Goal: Task Accomplishment & Management: Use online tool/utility

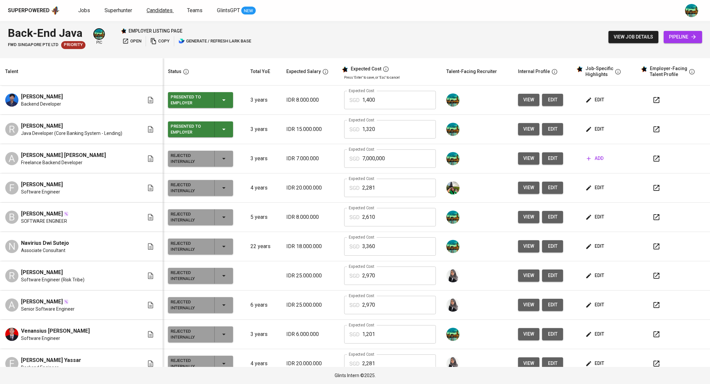
click at [163, 12] on span "Candidates" at bounding box center [160, 10] width 26 height 6
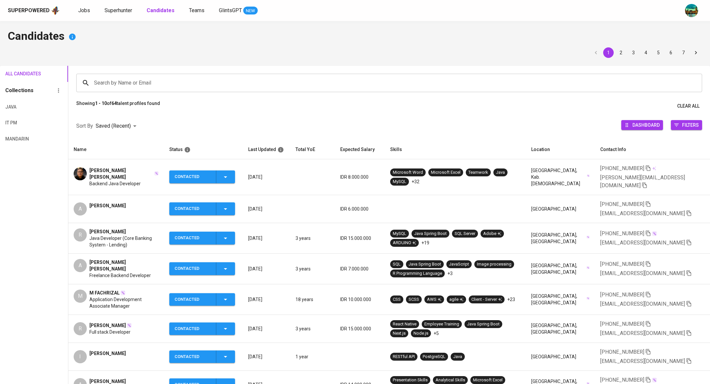
click at [157, 82] on input "Search by Name or Email" at bounding box center [390, 83] width 597 height 12
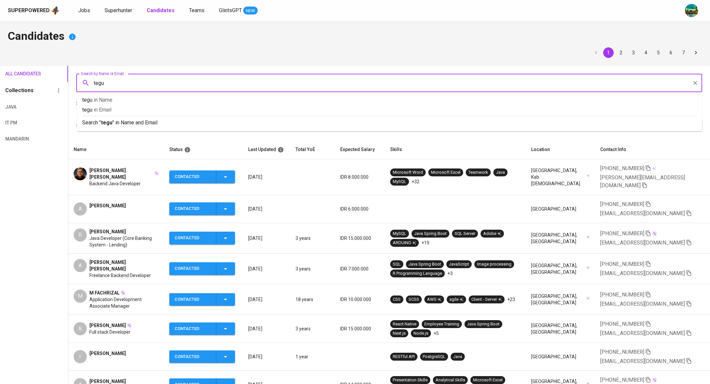
type input "teguh"
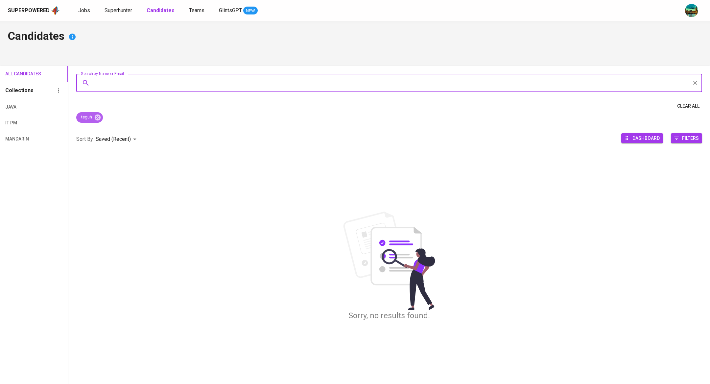
click at [95, 121] on div "teguh" at bounding box center [89, 117] width 27 height 11
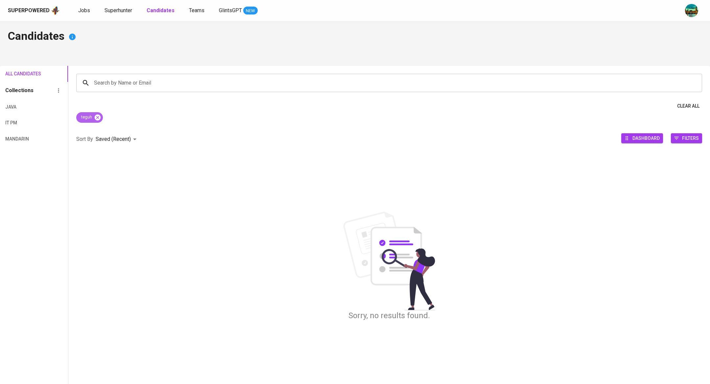
click at [98, 118] on icon at bounding box center [98, 117] width 6 height 6
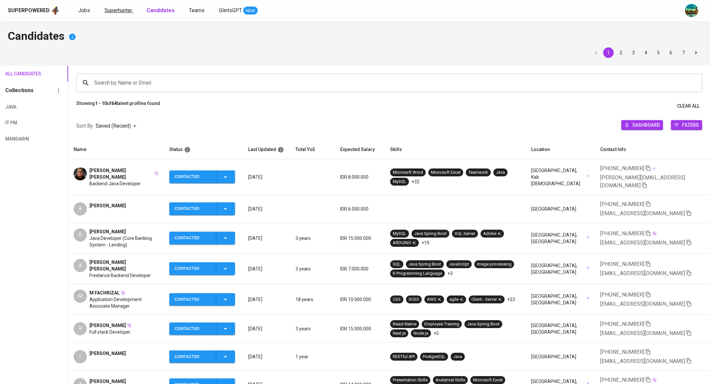
click at [130, 9] on span "Superhunter" at bounding box center [119, 10] width 28 height 6
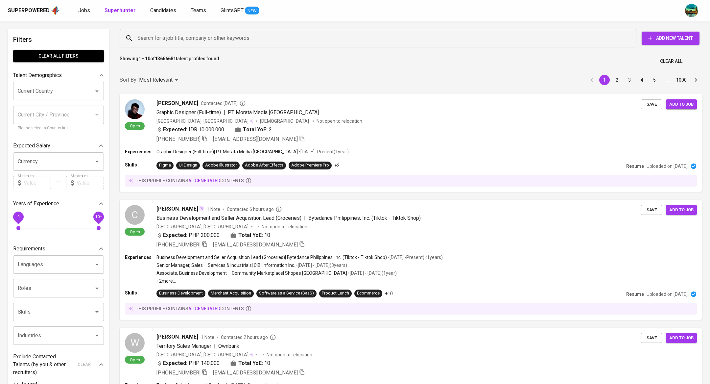
click at [170, 37] on input "Search for a job title, company or other keywords" at bounding box center [380, 38] width 488 height 12
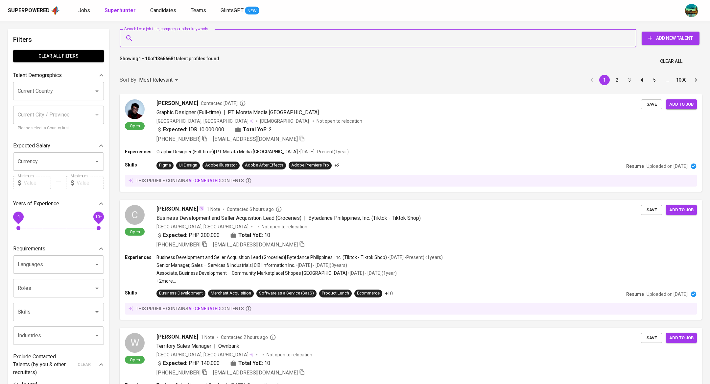
paste input "mteguhsubarkah@gmail.com"
type input "mteguhsubarkah@gmail.com"
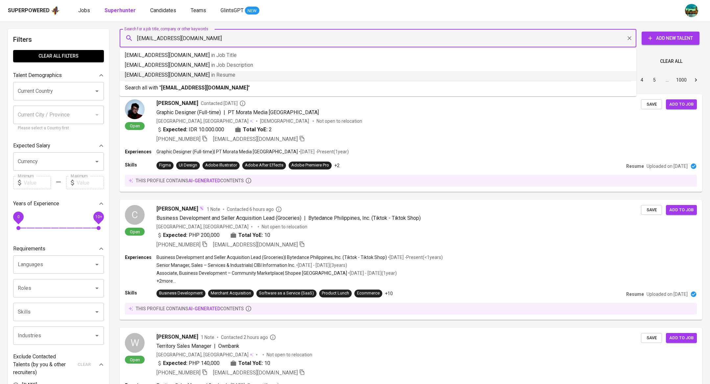
click at [177, 75] on p "mteguhsubarkah@gmail.com in Resume" at bounding box center [378, 75] width 506 height 8
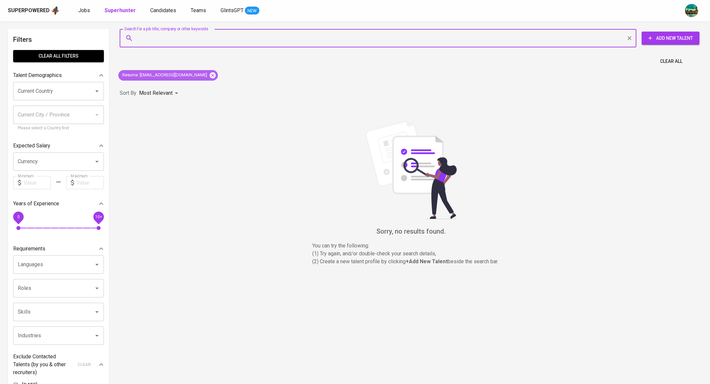
click at [210, 75] on icon at bounding box center [213, 75] width 6 height 6
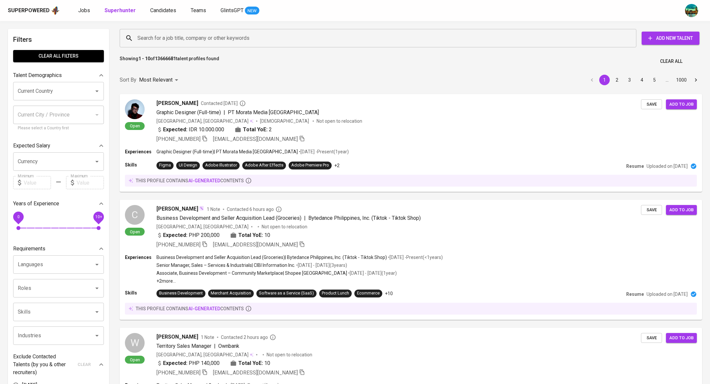
click at [188, 39] on input "Search for a job title, company or other keywords" at bounding box center [380, 38] width 488 height 12
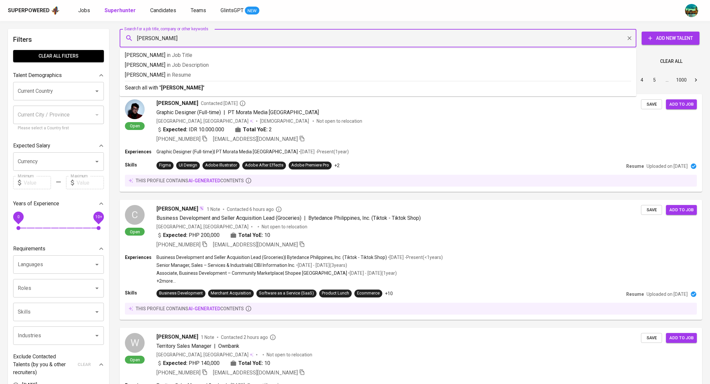
type input "mochamad teguh"
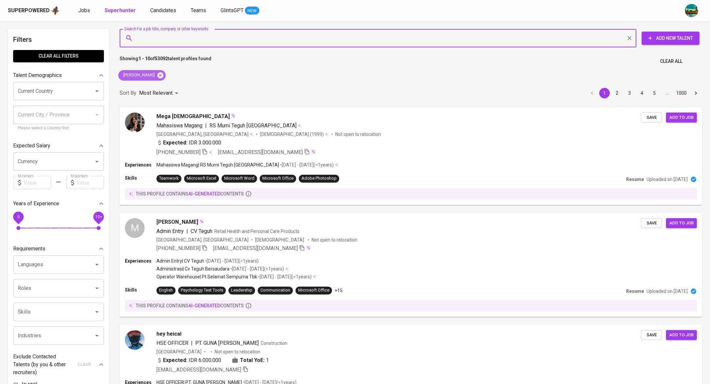
click at [161, 77] on icon at bounding box center [161, 75] width 6 height 6
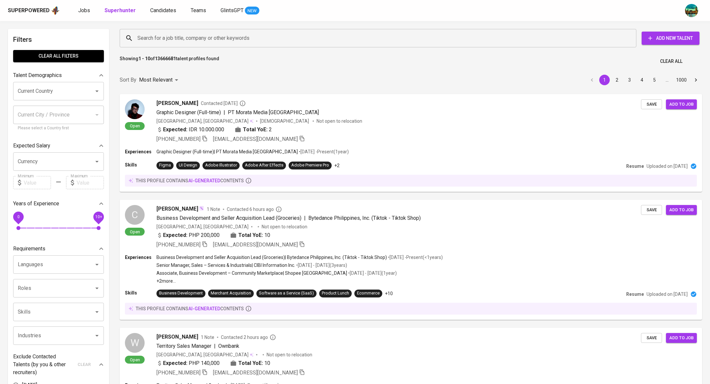
click at [175, 43] on input "Search for a job title, company or other keywords" at bounding box center [380, 38] width 488 height 12
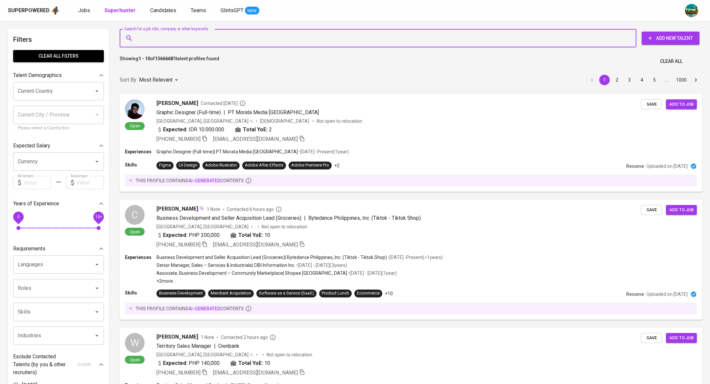
paste input "mteguhsubarkah@gmail.com"
type input "mteguhsubarkah@gmail.com"
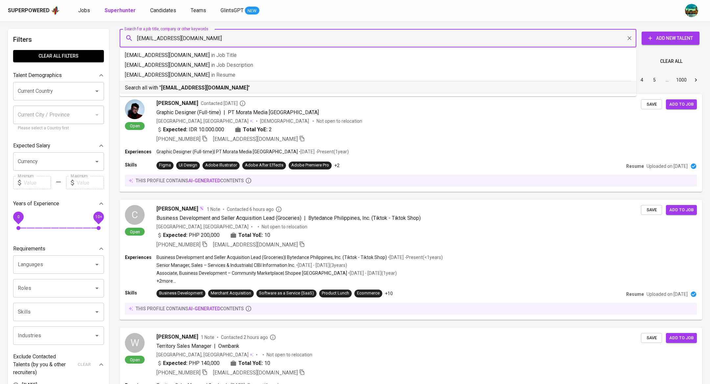
click at [182, 87] on b "mteguhsubarkah@gmail.com" at bounding box center [204, 88] width 87 height 6
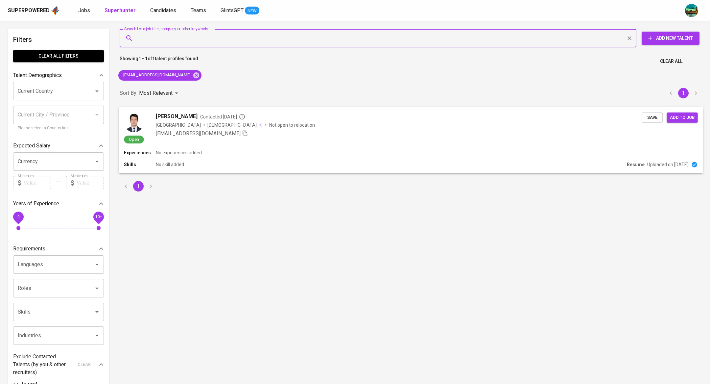
click at [183, 116] on span "[PERSON_NAME]" at bounding box center [177, 116] width 42 height 8
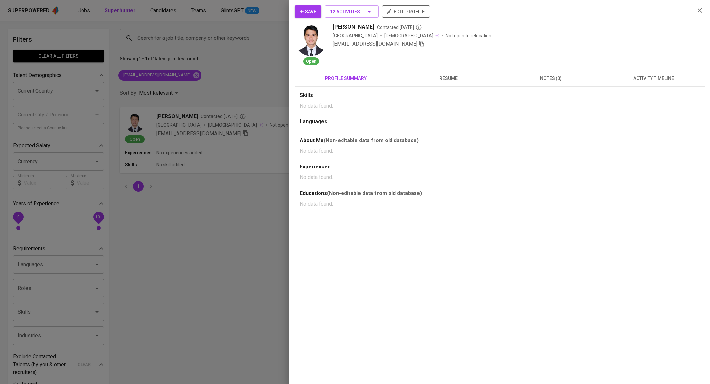
click at [636, 77] on span "activity timeline" at bounding box center [653, 78] width 95 height 8
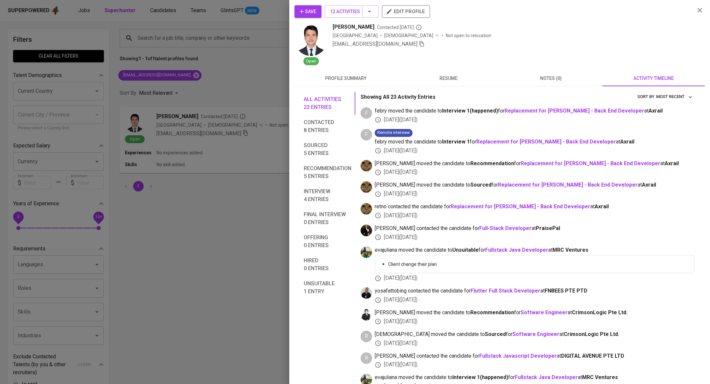
click at [251, 75] on div at bounding box center [355, 192] width 710 height 384
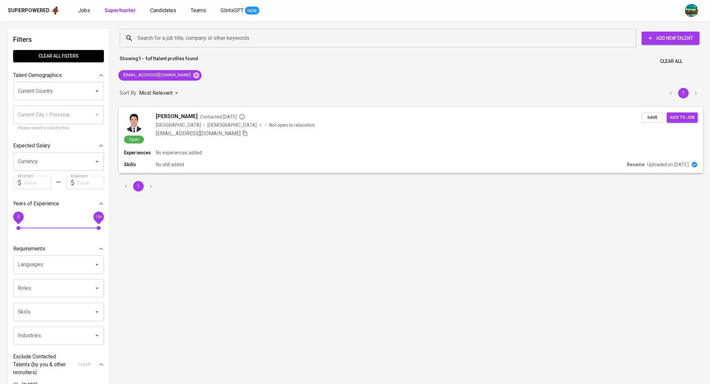
click at [685, 117] on span "Add to job" at bounding box center [682, 117] width 24 height 8
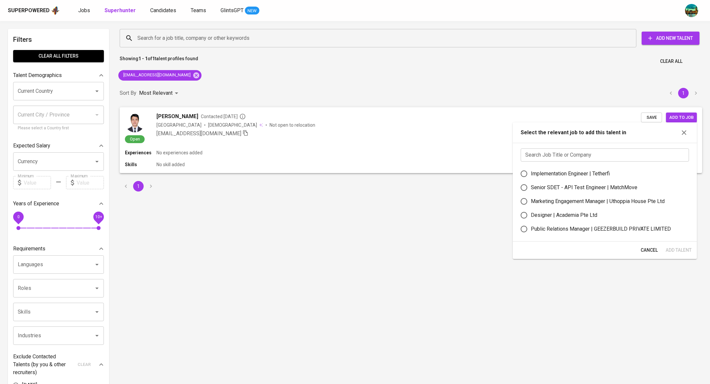
click at [596, 156] on input "text" at bounding box center [605, 154] width 168 height 13
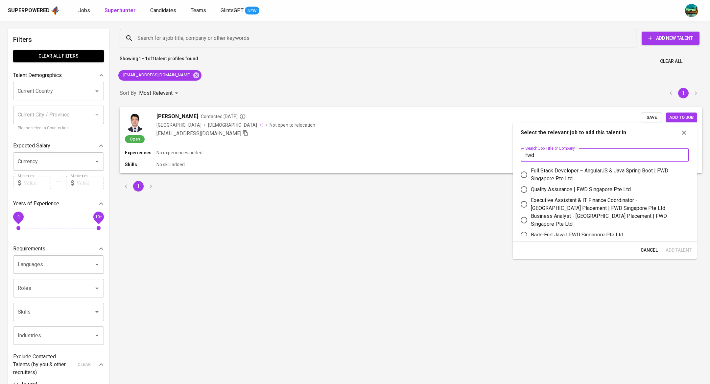
type input "fwd"
click at [572, 233] on div "Back-End Java | FWD Singapore Pte Ltd" at bounding box center [577, 235] width 92 height 8
click at [531, 233] on input "Back-End Java | FWD Singapore Pte Ltd" at bounding box center [524, 235] width 14 height 14
radio input "true"
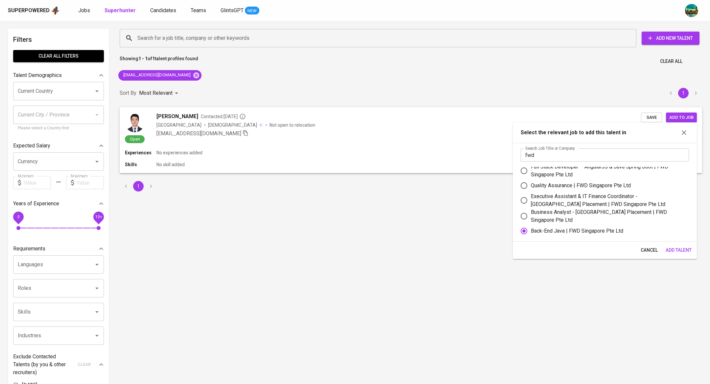
click at [680, 249] on span "Add Talent" at bounding box center [679, 250] width 26 height 8
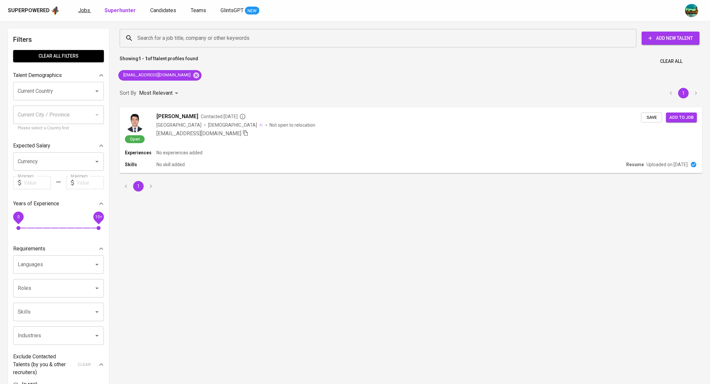
click at [78, 12] on span "Jobs" at bounding box center [84, 10] width 12 height 6
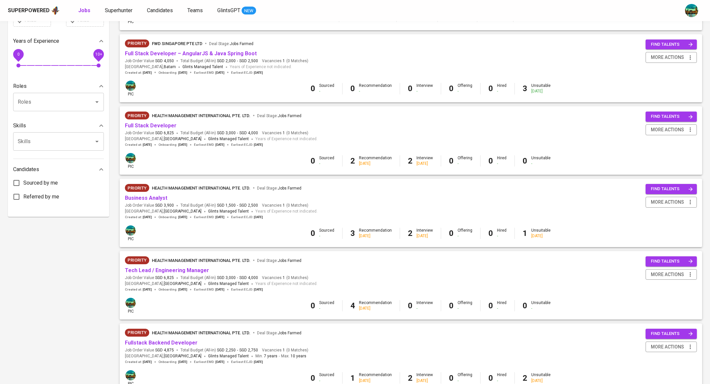
scroll to position [405, 0]
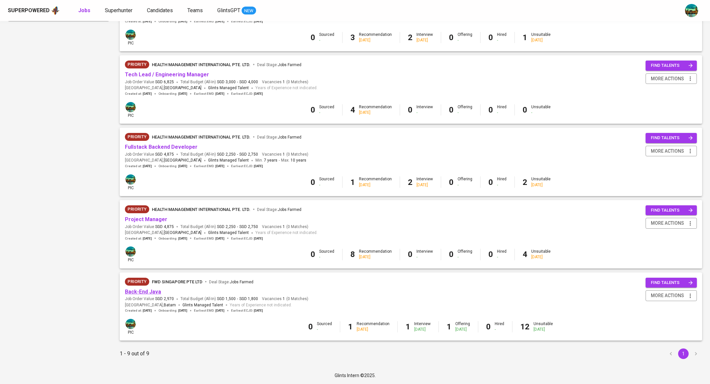
click at [153, 291] on link "Back-End Java" at bounding box center [143, 291] width 36 height 6
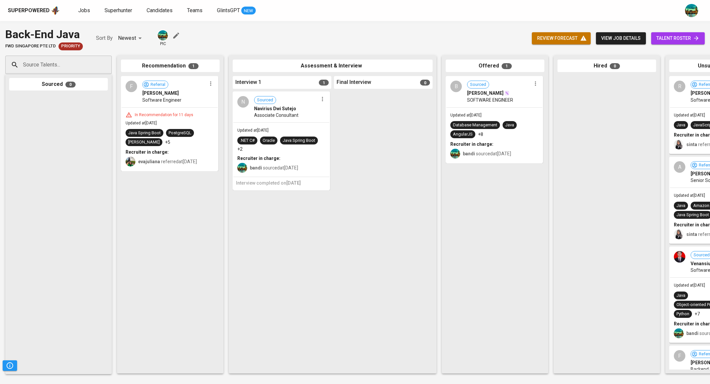
click at [681, 37] on span "talent roster" at bounding box center [678, 38] width 43 height 8
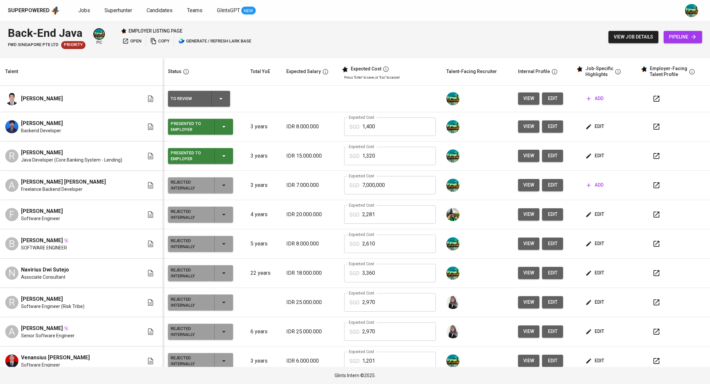
click at [524, 96] on span "view" at bounding box center [529, 98] width 11 height 8
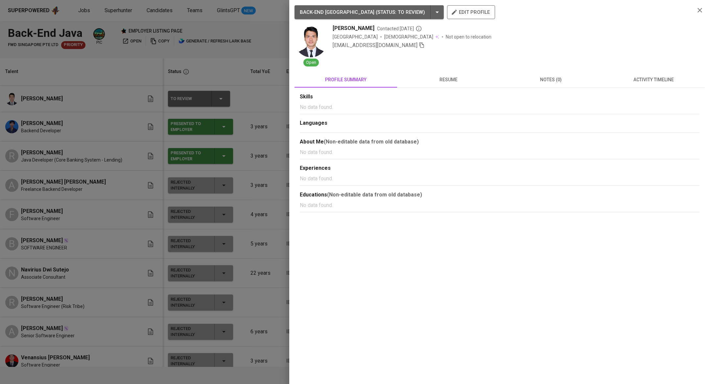
click at [458, 83] on span "resume" at bounding box center [448, 80] width 95 height 8
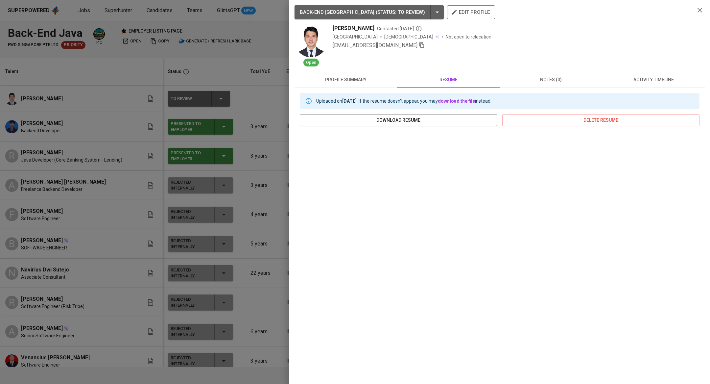
click at [262, 161] on div at bounding box center [355, 192] width 710 height 384
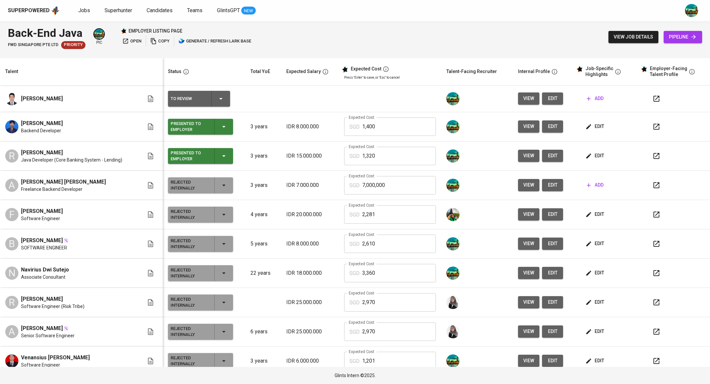
click at [553, 100] on button "edit" at bounding box center [552, 98] width 21 height 12
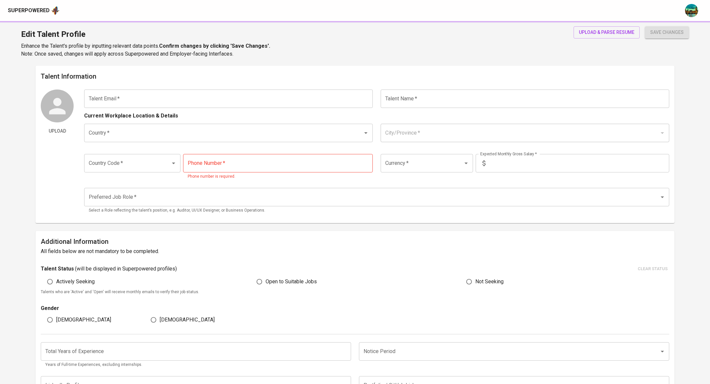
type input "[EMAIL_ADDRESS][DOMAIN_NAME]"
type input "[PERSON_NAME]"
type input "[GEOGRAPHIC_DATA]"
type input "+62"
type input "IDR"
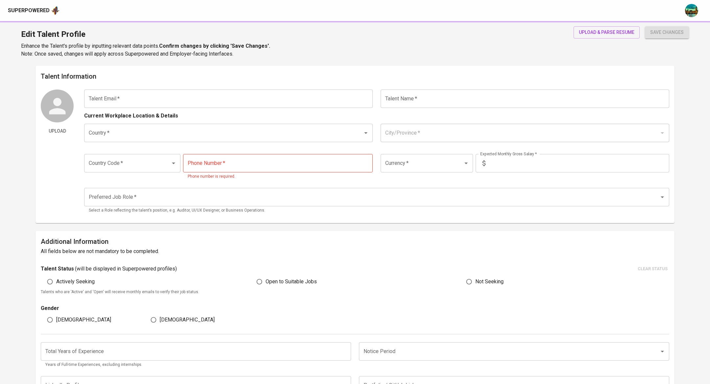
radio input "true"
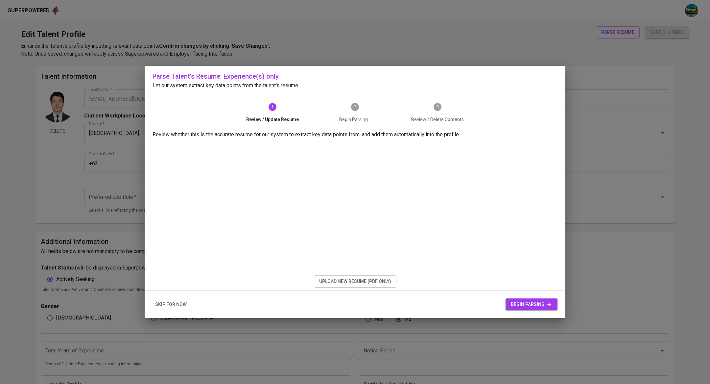
click at [352, 279] on span "upload new resume (pdf only)" at bounding box center [355, 281] width 72 height 8
click at [374, 281] on span "upload new resume (pdf only)" at bounding box center [355, 281] width 72 height 8
click at [520, 307] on span "begin parsing" at bounding box center [531, 304] width 41 height 8
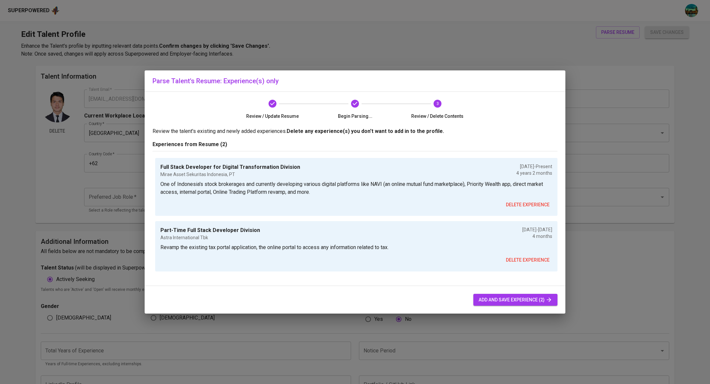
click at [492, 300] on span "add and save experience (2)" at bounding box center [516, 300] width 74 height 8
type input "+62"
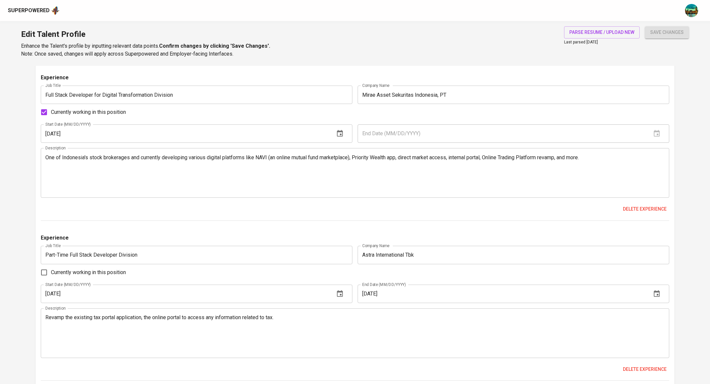
scroll to position [408, 0]
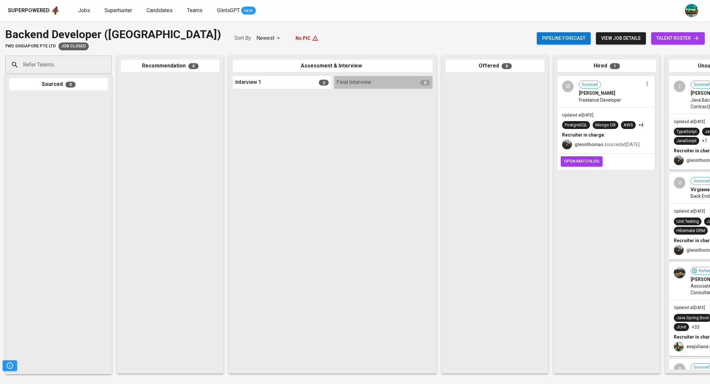
scroll to position [0, 73]
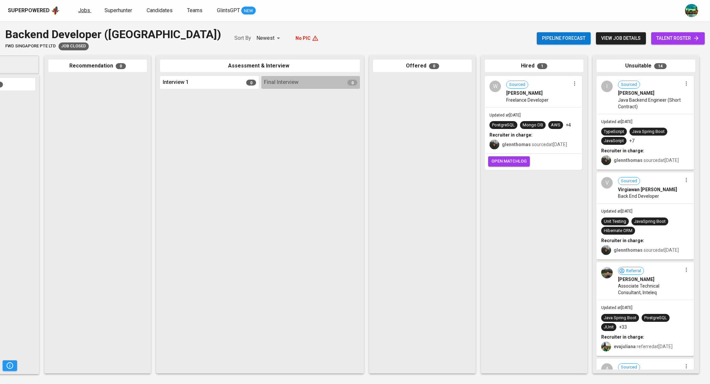
click at [82, 10] on span "Jobs" at bounding box center [84, 10] width 12 height 6
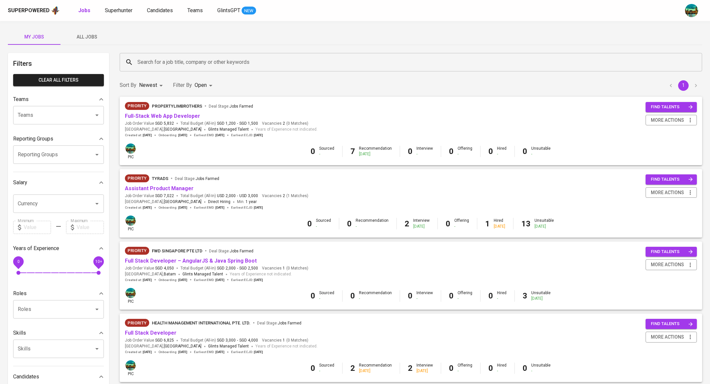
scroll to position [405, 0]
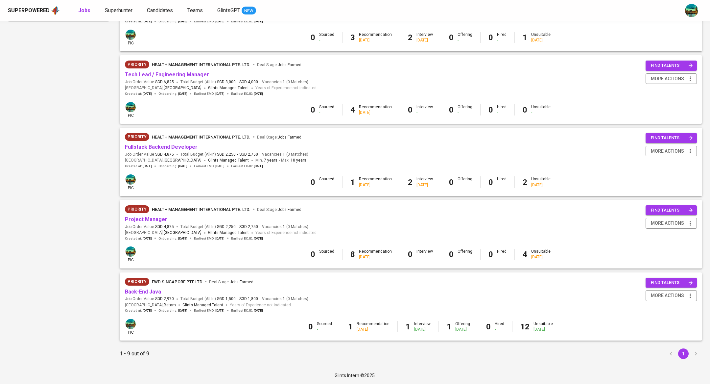
click at [152, 292] on link "Back-End Java" at bounding box center [143, 291] width 36 height 6
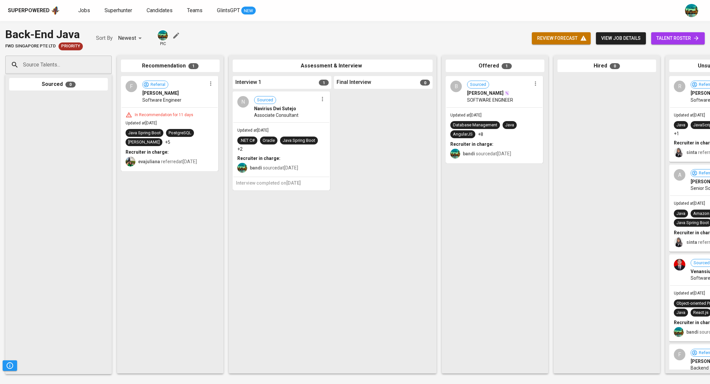
click at [662, 39] on span "talent roster" at bounding box center [678, 38] width 43 height 8
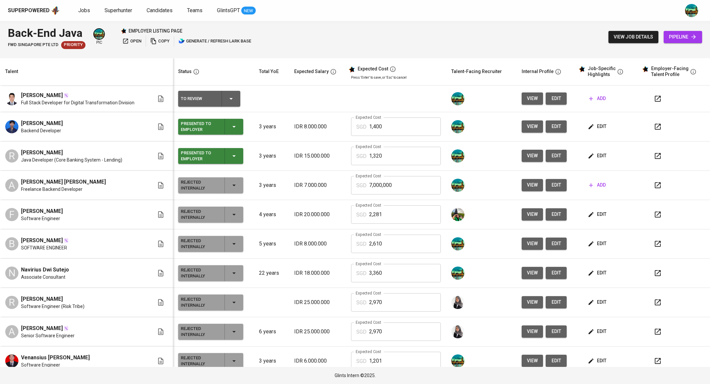
click at [235, 95] on div "To Review" at bounding box center [209, 99] width 57 height 16
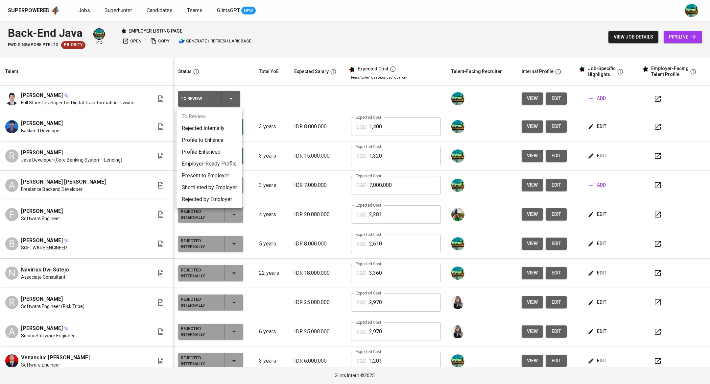
click at [278, 93] on div at bounding box center [355, 192] width 710 height 384
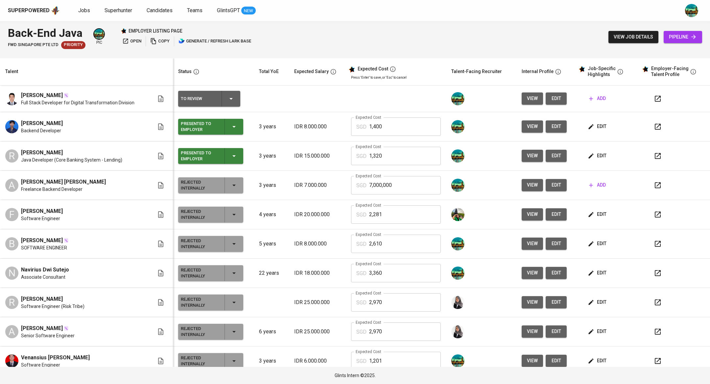
click at [233, 105] on div "To Review" at bounding box center [209, 99] width 57 height 16
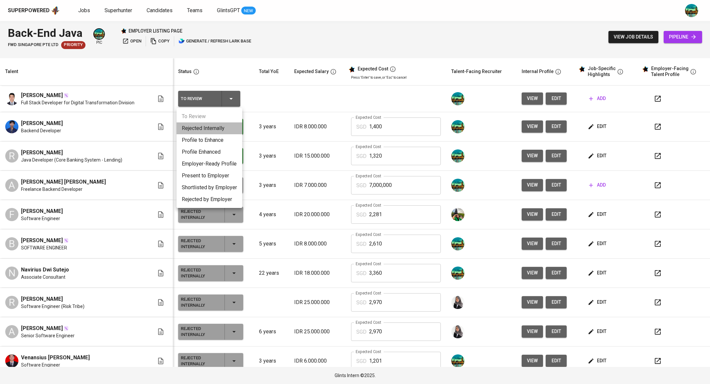
click at [226, 131] on li "Rejected Internally" at bounding box center [210, 128] width 66 height 12
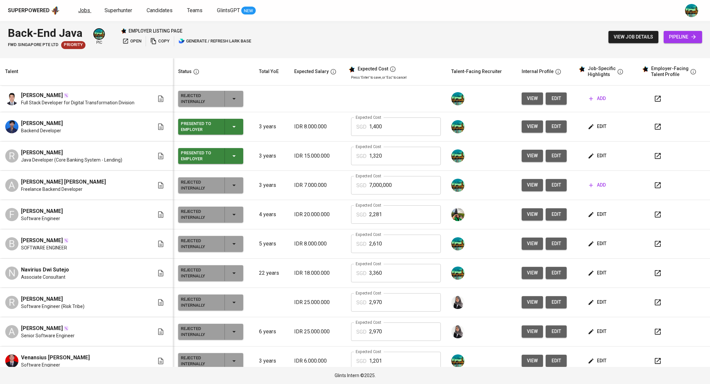
click at [86, 13] on link "Jobs" at bounding box center [84, 11] width 13 height 8
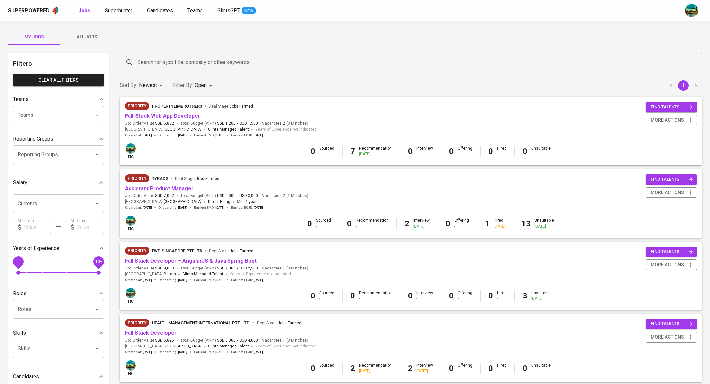
click at [172, 263] on link "Full Stack Developer – AngularJS & Java Spring Boot" at bounding box center [191, 261] width 132 height 6
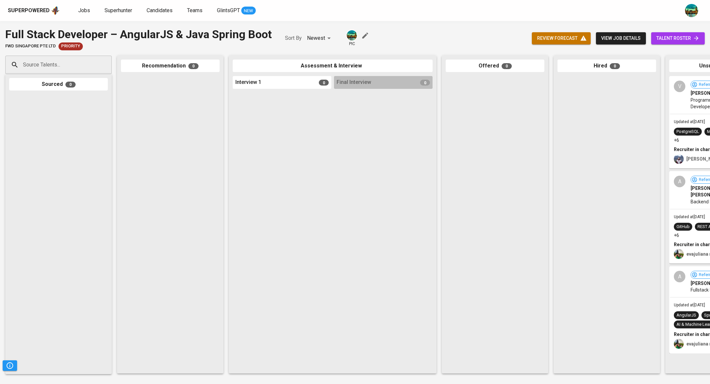
click at [96, 63] on div "Source Talents..." at bounding box center [58, 65] width 107 height 18
paste input "[EMAIL_ADDRESS][DOMAIN_NAME]"
type input "[EMAIL_ADDRESS][DOMAIN_NAME]"
click at [72, 86] on li "S [PERSON_NAME] Tech Lead [EMAIL_ADDRESS][DOMAIN_NAME]" at bounding box center [58, 90] width 107 height 24
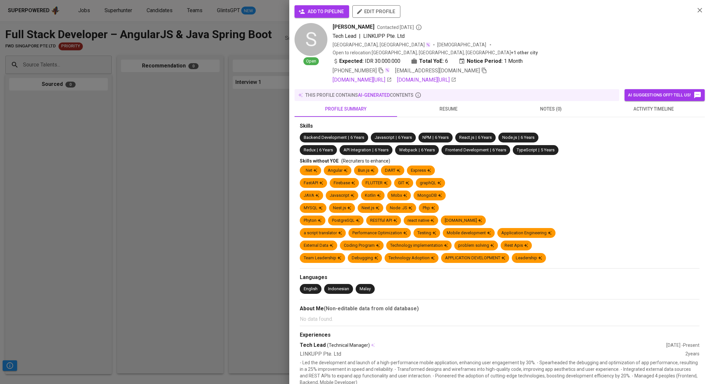
click at [644, 101] on button "activity timeline" at bounding box center [654, 109] width 103 height 16
